Goal: Find contact information: Find contact information

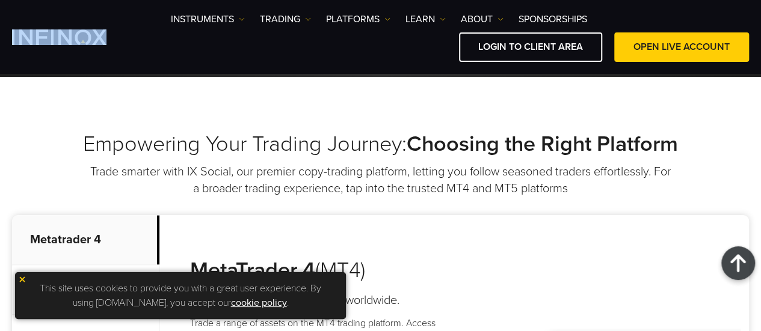
scroll to position [541, 0]
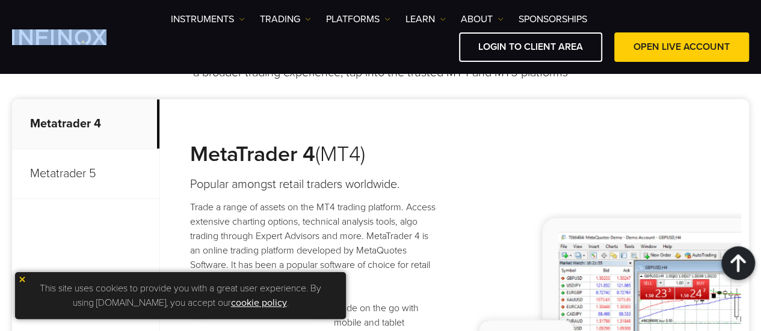
click at [22, 275] on img at bounding box center [22, 279] width 8 height 8
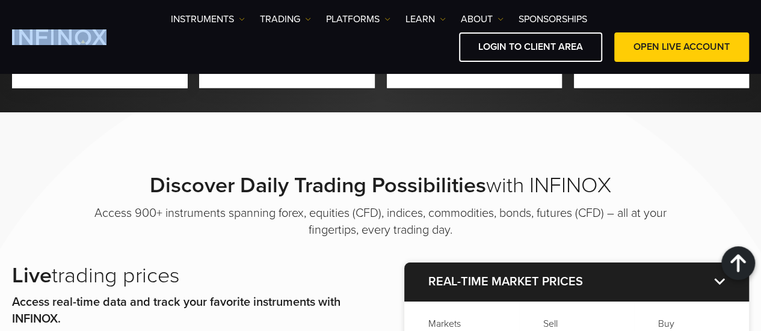
scroll to position [1443, 0]
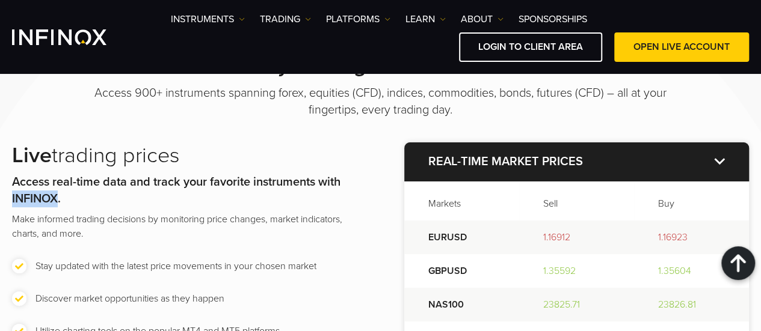
drag, startPoint x: 59, startPoint y: 200, endPoint x: 11, endPoint y: 200, distance: 48.1
click at [11, 200] on div "Discover Daily Trading Possibilities with INFINOX Access 900+ instruments spann…" at bounding box center [380, 224] width 761 height 344
copy strong "INFINOX"
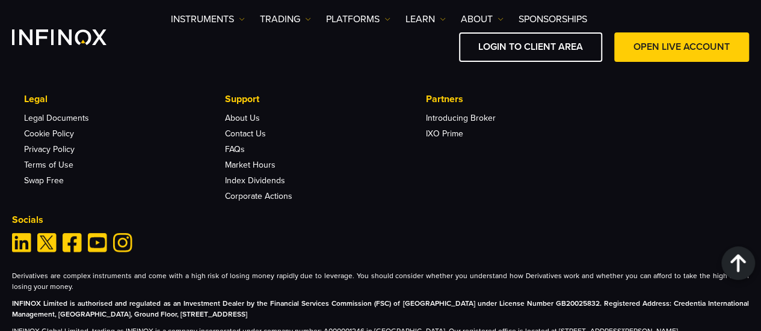
scroll to position [4029, 0]
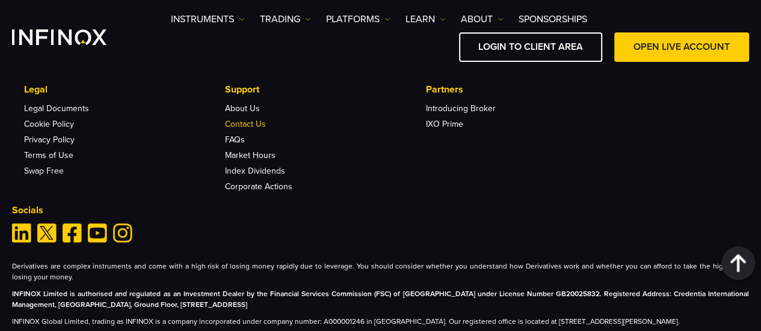
click at [253, 123] on link "Contact Us" at bounding box center [245, 124] width 41 height 10
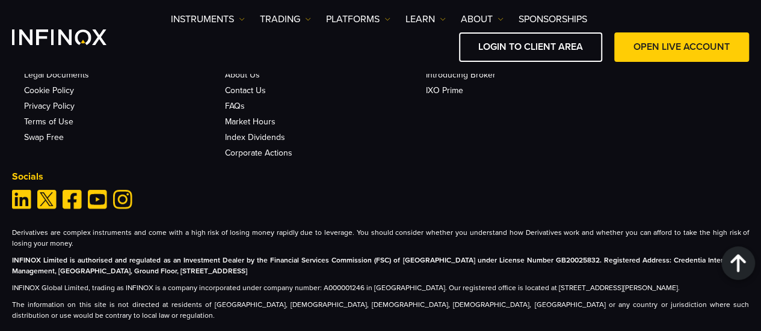
scroll to position [1960, 0]
